Goal: Transaction & Acquisition: Purchase product/service

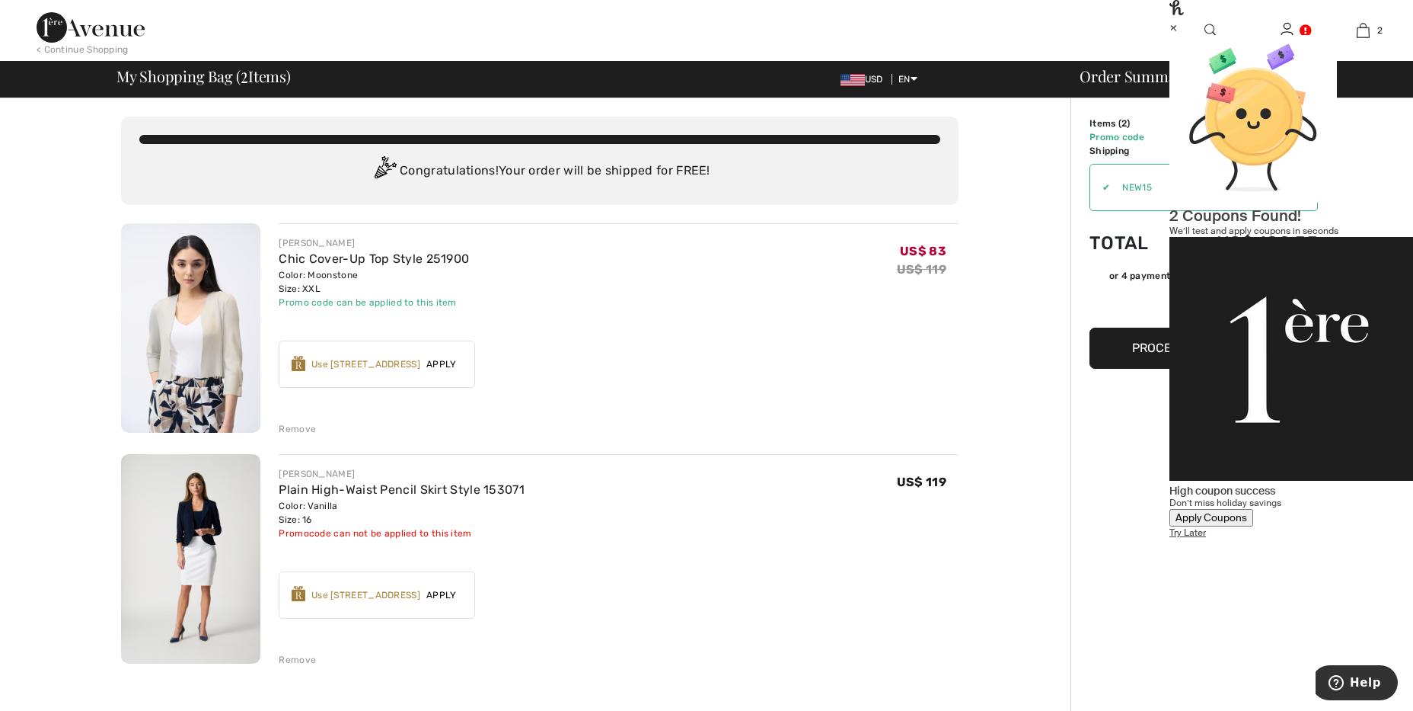
click at [1247, 511] on div "Apply Coupons" at bounding box center [1212, 517] width 72 height 13
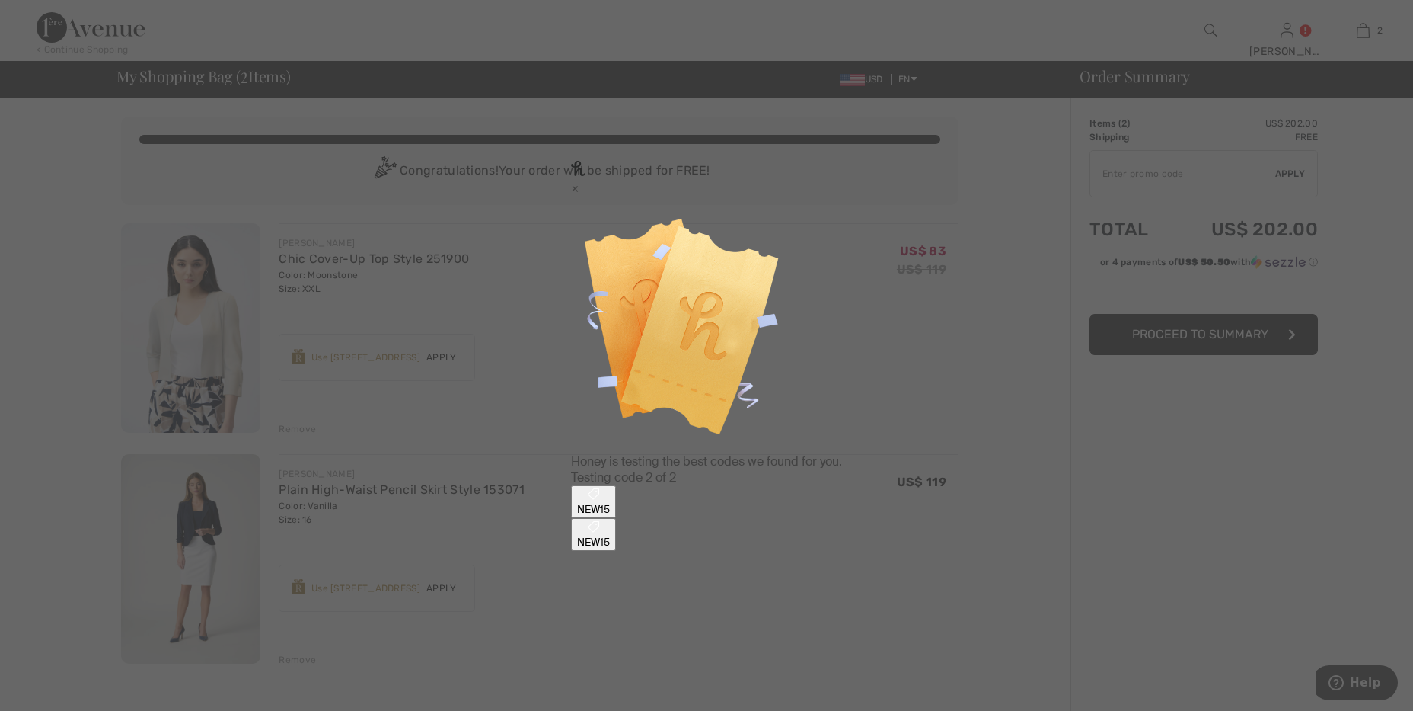
type input "NEW15"
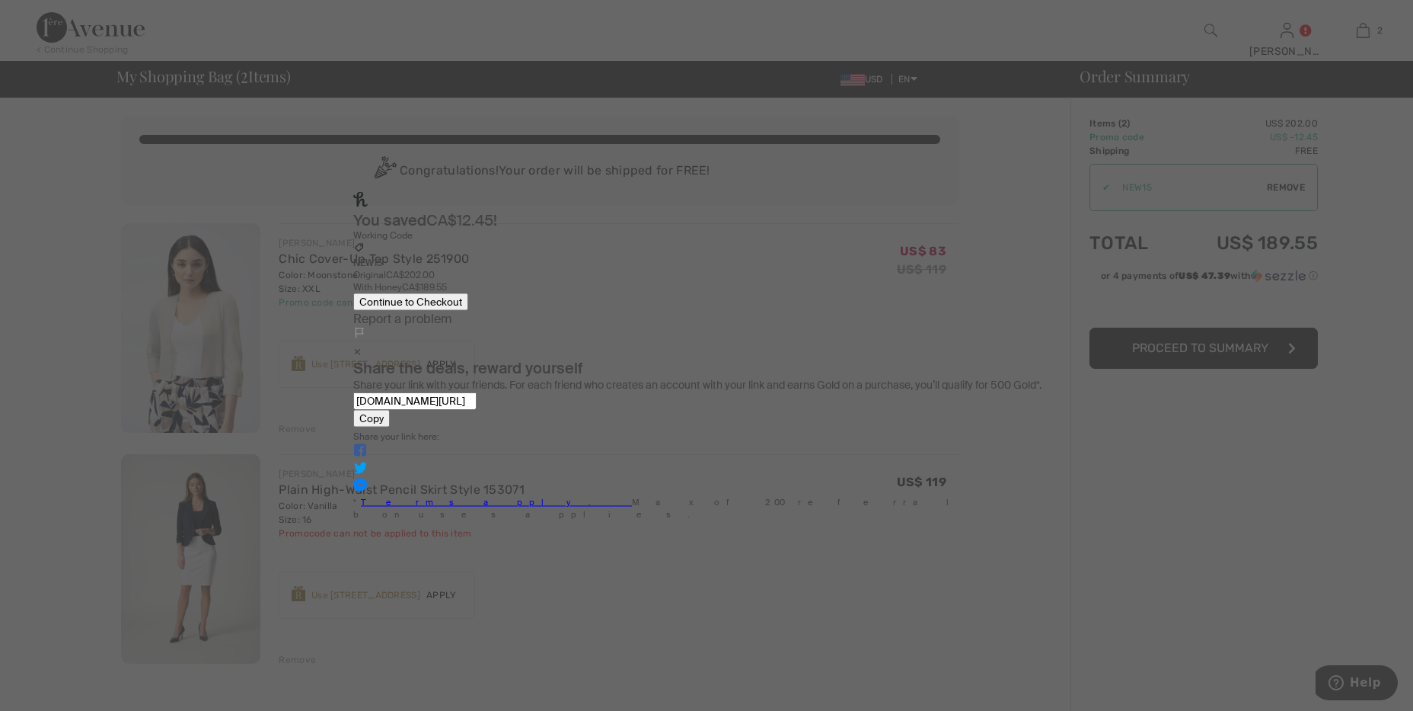
click at [468, 310] on button "Continue to Checkout" at bounding box center [410, 301] width 115 height 18
